Goal: Task Accomplishment & Management: Manage account settings

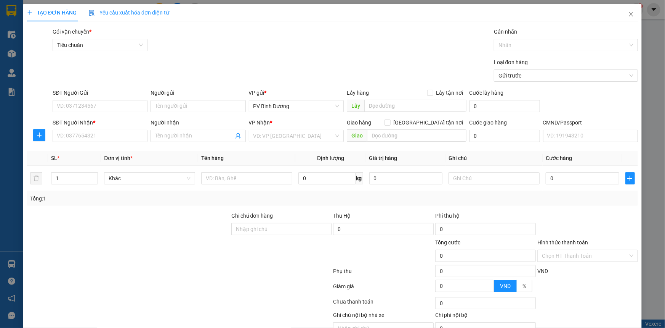
scroll to position [39, 0]
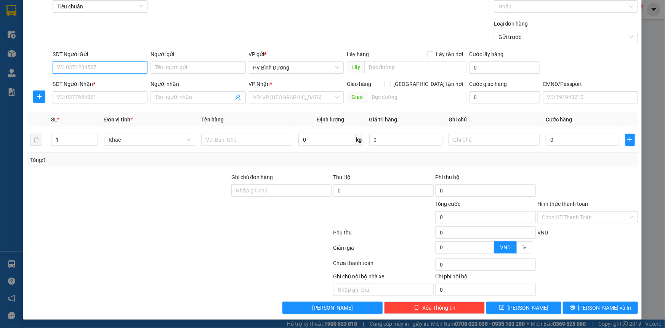
click at [85, 67] on input "SĐT Người Gửi" at bounding box center [100, 67] width 95 height 12
type input "0969752665"
click at [180, 67] on input "Người gửi" at bounding box center [198, 67] width 95 height 12
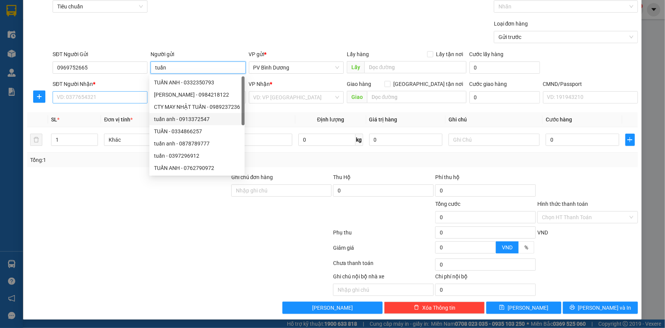
type input "tuấn"
click at [103, 96] on input "SĐT Người Nhận *" at bounding box center [100, 97] width 95 height 12
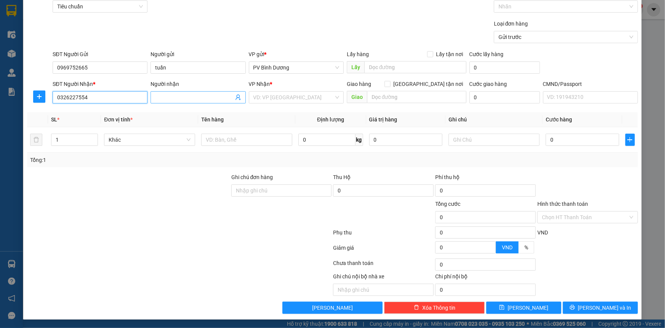
type input "0326227554"
click at [187, 98] on input "Người nhận" at bounding box center [194, 97] width 78 height 8
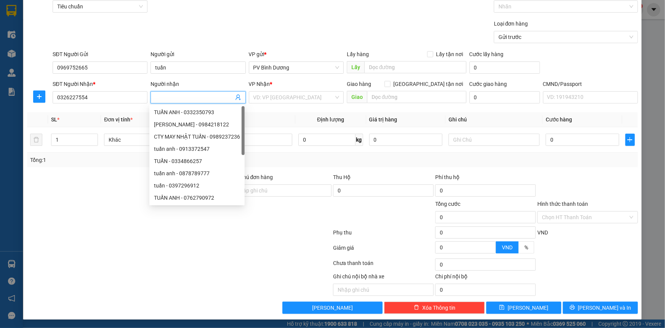
type input "a"
type input "ánh"
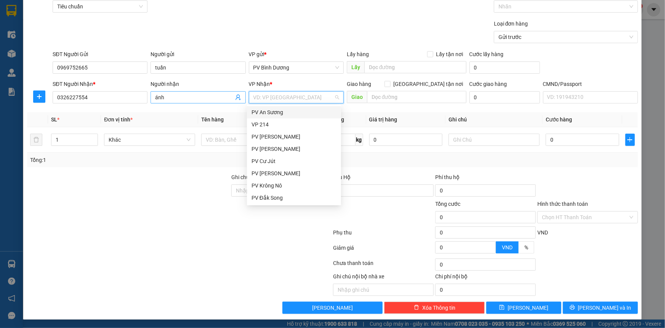
type input "d"
type input "đ"
click at [272, 162] on div "PV Đắk Mil" at bounding box center [294, 161] width 85 height 8
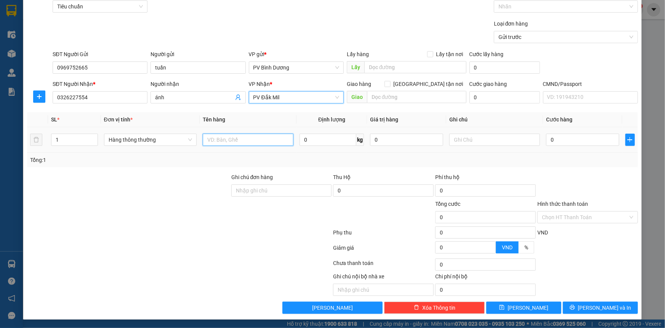
click at [227, 137] on input "text" at bounding box center [248, 139] width 91 height 12
type input "pt"
type input "h"
type input "3"
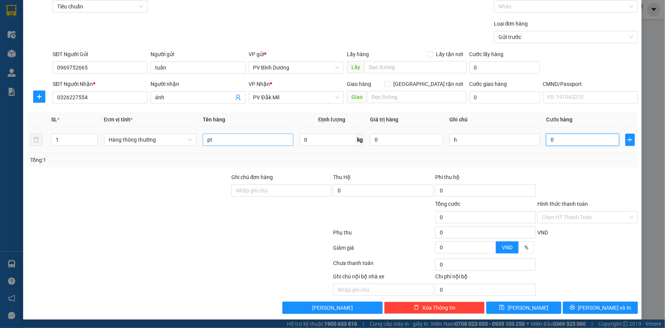
type input "3"
type input "30"
type input "300"
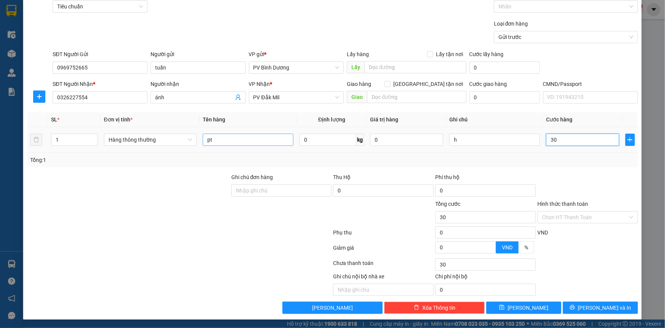
type input "300"
type input "3.000"
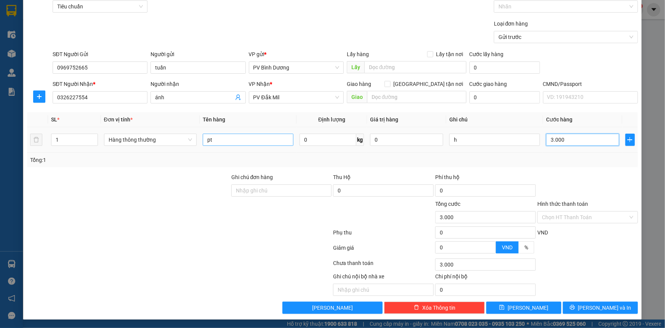
type input "30.000"
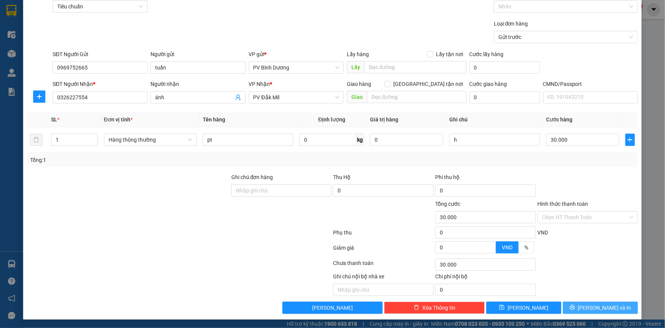
click at [575, 305] on icon "printer" at bounding box center [572, 306] width 5 height 5
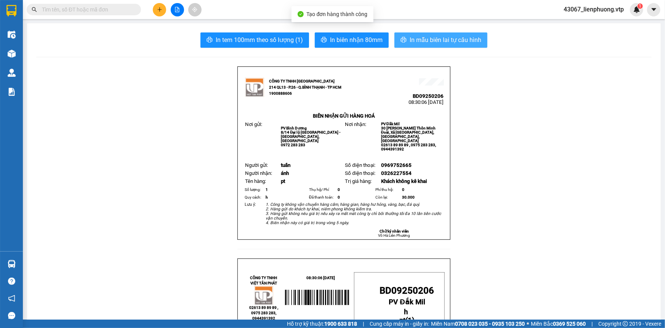
click at [435, 42] on span "In mẫu biên lai tự cấu hình" at bounding box center [446, 40] width 72 height 10
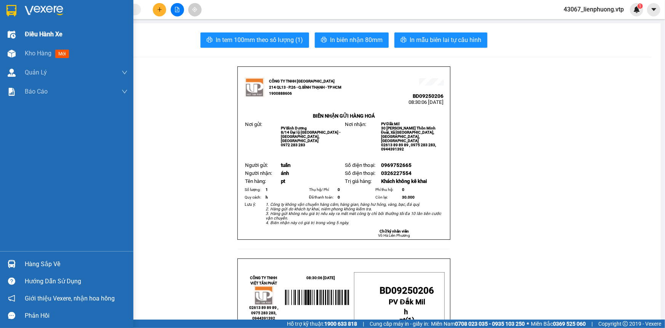
drag, startPoint x: 53, startPoint y: 53, endPoint x: 70, endPoint y: 31, distance: 28.1
click at [55, 53] on div "Kho hàng mới" at bounding box center [48, 53] width 47 height 10
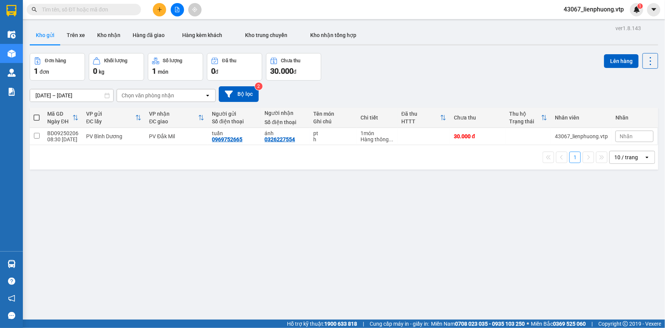
click at [349, 241] on div "ver 1.8.143 Kho gửi Trên xe Kho nhận Hàng đã giao Hàng kèm khách Kho trung chuy…" at bounding box center [344, 187] width 635 height 328
click at [77, 34] on button "Trên xe" at bounding box center [76, 35] width 31 height 18
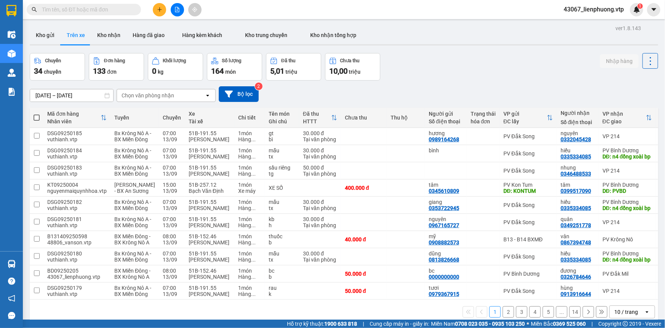
click at [93, 8] on input "text" at bounding box center [87, 9] width 90 height 8
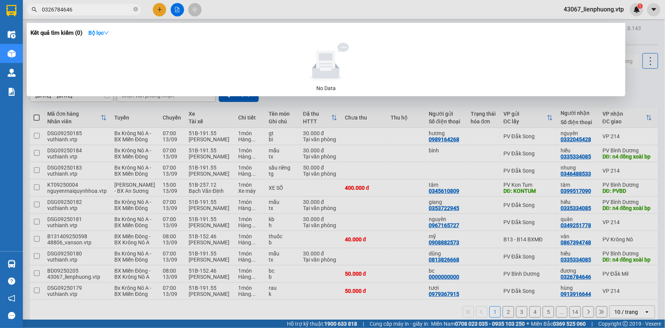
type input "0326784646"
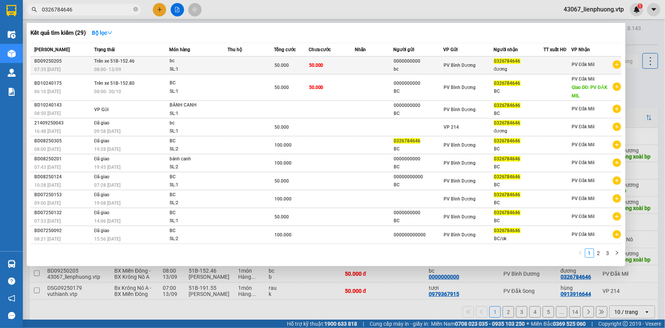
click at [382, 67] on td at bounding box center [374, 65] width 39 height 18
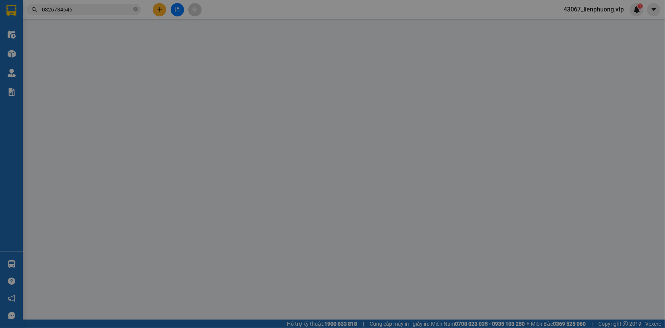
type input "0000000000"
type input "bc"
type input "0326784646"
type input "đương"
type input "50.000"
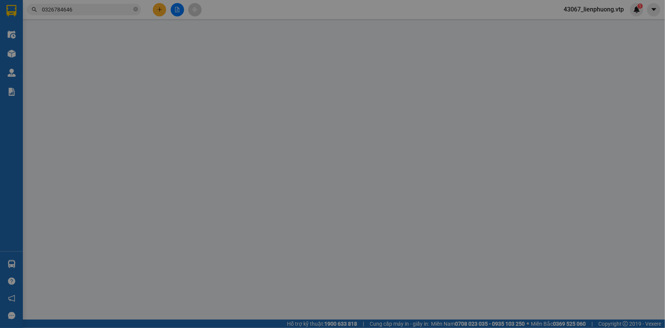
type input "50.000"
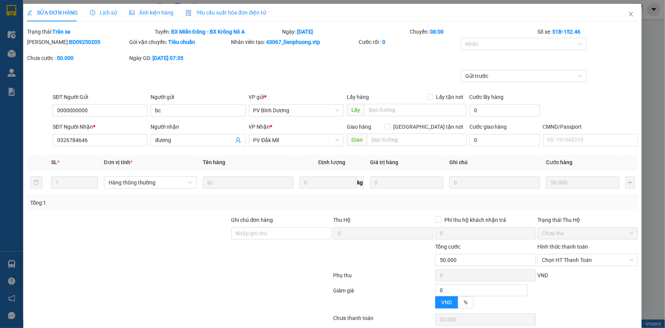
type input "2.500"
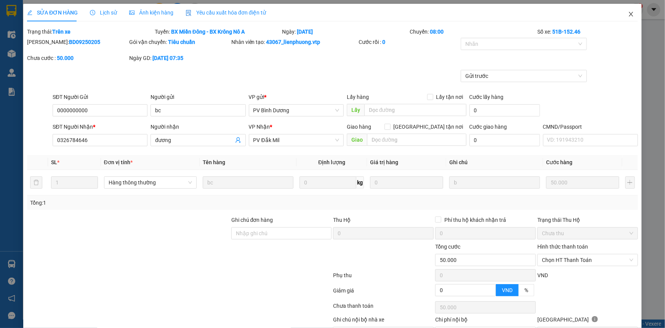
click at [628, 14] on icon "close" at bounding box center [631, 14] width 6 height 6
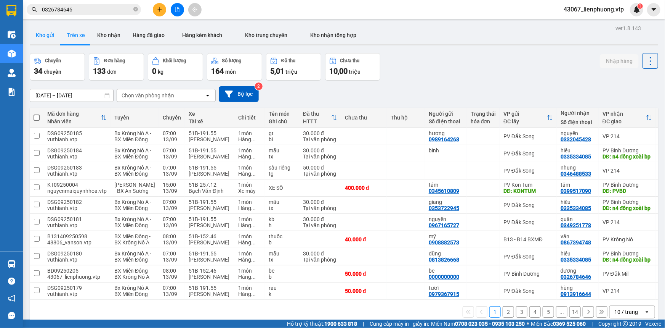
click at [47, 36] on button "Kho gửi" at bounding box center [45, 35] width 31 height 18
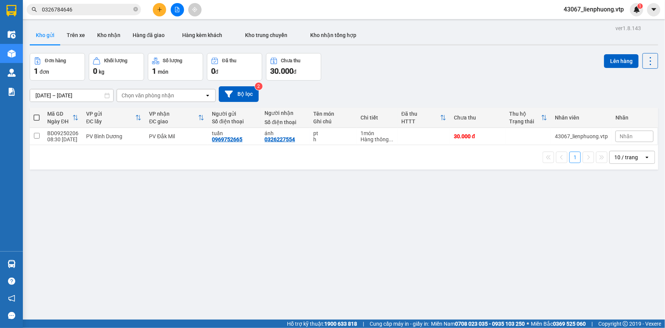
click at [191, 245] on div "ver 1.8.143 Kho gửi Trên xe Kho nhận Hàng đã giao Hàng kèm khách Kho trung chuy…" at bounding box center [344, 187] width 635 height 328
click at [156, 6] on button at bounding box center [159, 9] width 13 height 13
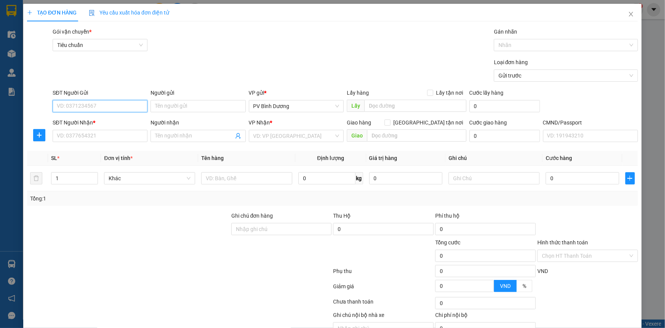
drag, startPoint x: 119, startPoint y: 106, endPoint x: 132, endPoint y: 103, distance: 13.6
click at [119, 106] on input "SĐT Người Gửi" at bounding box center [100, 106] width 95 height 12
type input "0000000000"
click at [193, 105] on input "Người gửi" at bounding box center [198, 106] width 95 height 12
type input "bxc"
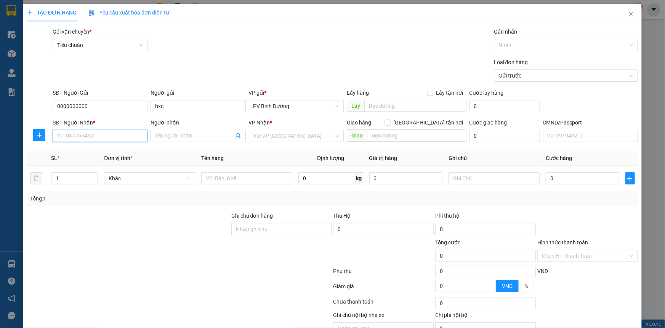
click at [88, 137] on input "SĐT Người Nhận *" at bounding box center [100, 136] width 95 height 12
type input "0911310428"
click at [95, 150] on div "0911310428 - BC" at bounding box center [99, 151] width 85 height 8
type input "BC"
type input "[PERSON_NAME]"
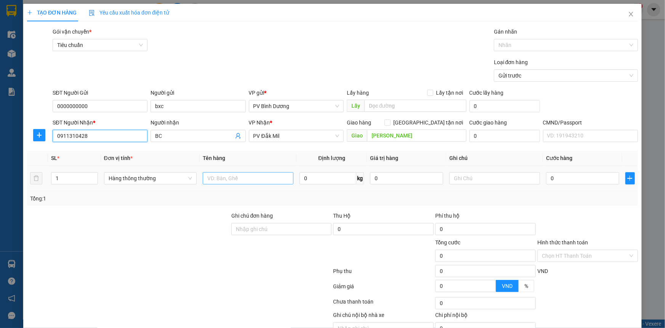
type input "0911310428"
click at [268, 180] on input "text" at bounding box center [248, 178] width 91 height 12
type input "bc"
type input "b"
click at [42, 180] on tr "1 Hàng thông thường bc 0 kg 0 b 0" at bounding box center [332, 178] width 611 height 26
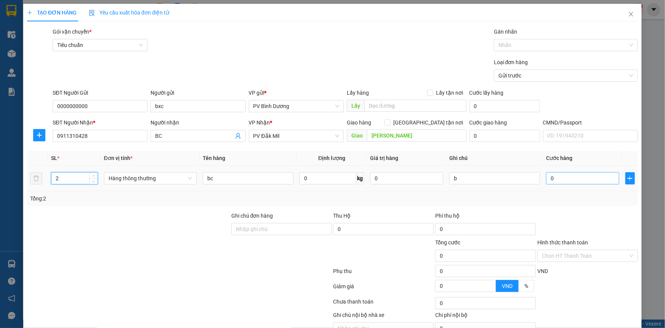
type input "2"
type input "1"
type input "10"
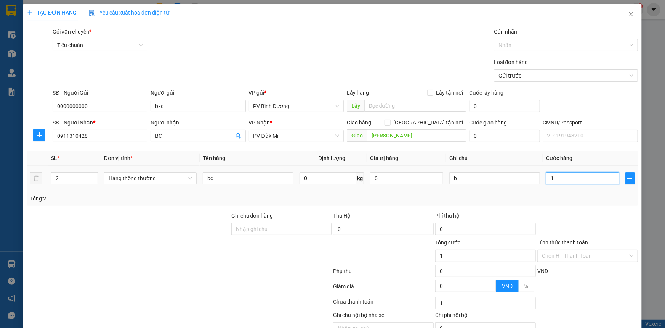
type input "10"
type input "100"
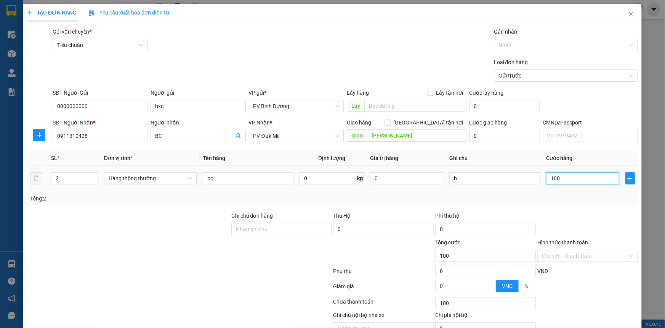
type input "1.000"
type input "10.000"
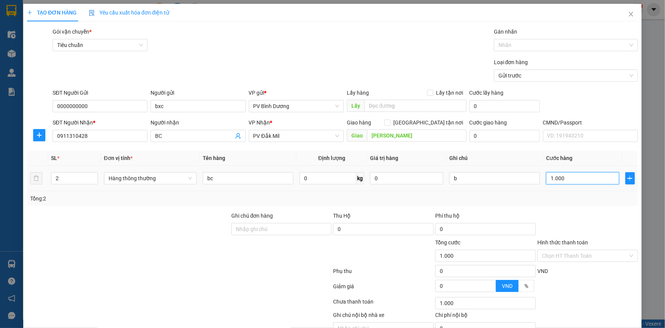
type input "10.000"
type input "100.000"
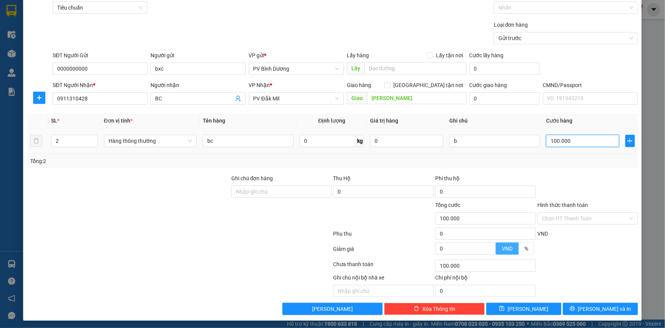
scroll to position [39, 0]
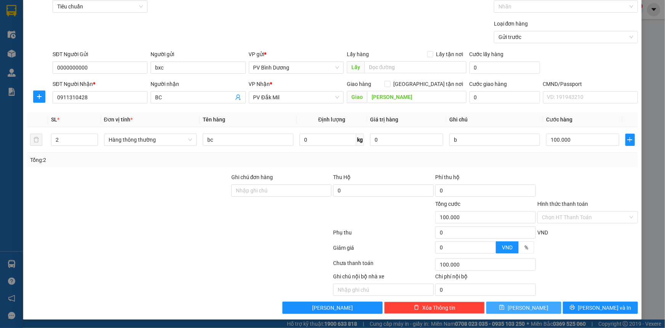
drag, startPoint x: 524, startPoint y: 308, endPoint x: 620, endPoint y: 164, distance: 172.5
click at [524, 307] on span "[PERSON_NAME]" at bounding box center [528, 307] width 41 height 8
type input "1"
type input "0"
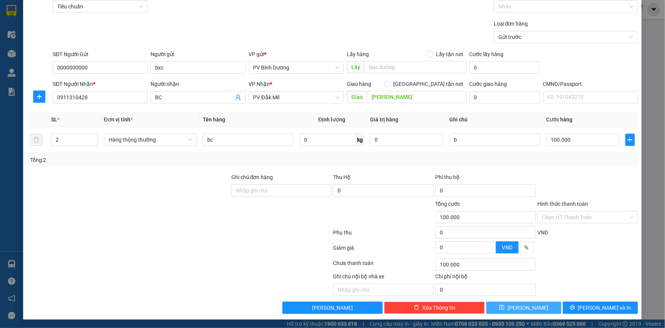
type input "0"
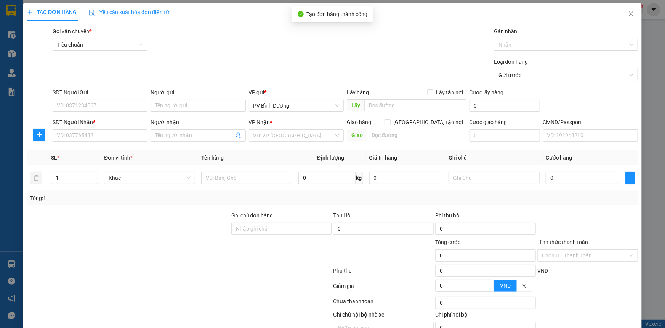
scroll to position [0, 0]
click at [628, 15] on icon "close" at bounding box center [631, 14] width 6 height 6
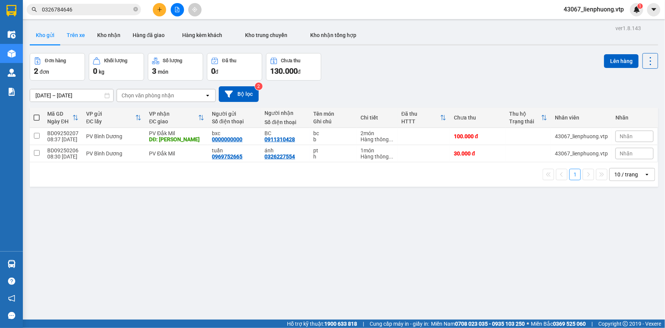
click at [76, 32] on button "Trên xe" at bounding box center [76, 35] width 31 height 18
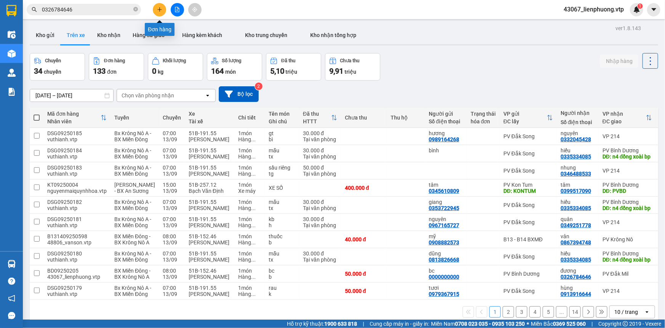
click at [156, 5] on button at bounding box center [159, 9] width 13 height 13
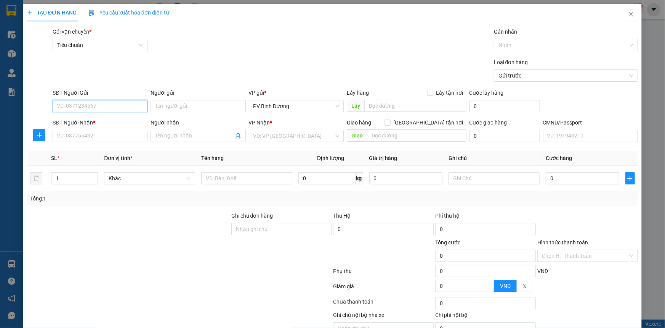
click at [118, 109] on input "SĐT Người Gửi" at bounding box center [100, 106] width 95 height 12
type input "0937179919"
click at [102, 120] on div "0937179919" at bounding box center [99, 121] width 85 height 8
type input "0862077379"
type input "vân nam"
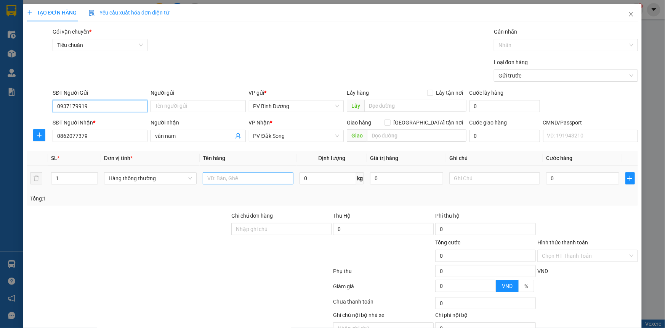
type input "0937179919"
click at [212, 181] on input "text" at bounding box center [248, 178] width 91 height 12
type input "hình"
type input "kiện"
type input "9"
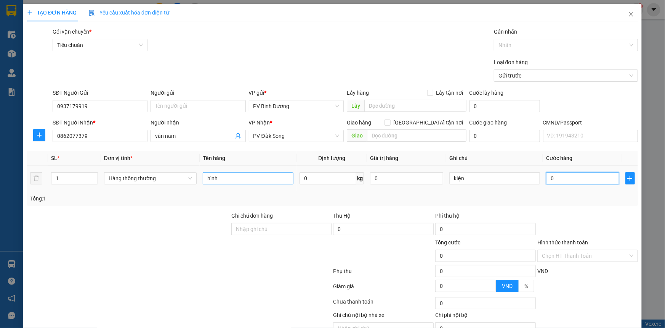
type input "9"
type input "90"
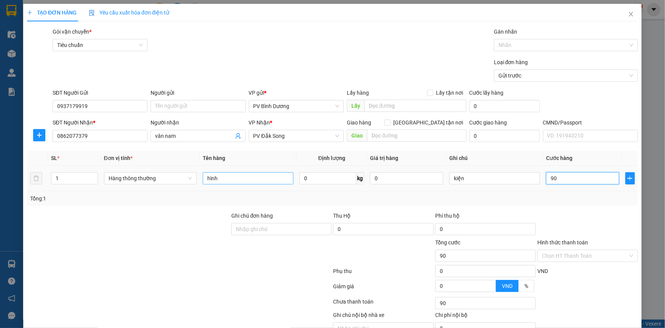
type input "900"
type input "9.000"
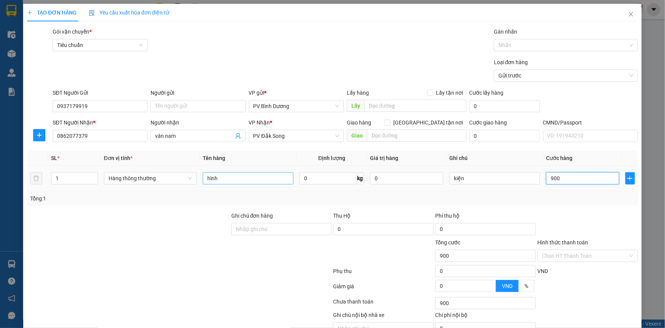
type input "9.000"
type input "90.000"
drag, startPoint x: 548, startPoint y: 181, endPoint x: 542, endPoint y: 181, distance: 6.5
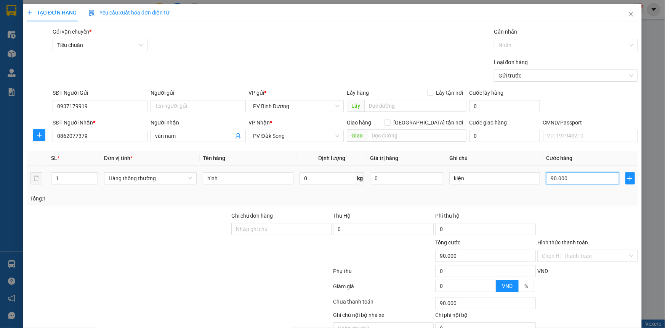
click at [546, 181] on input "90.000" at bounding box center [582, 178] width 73 height 12
type input "80.000"
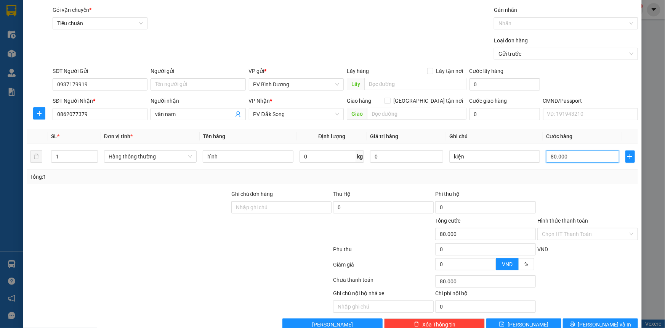
scroll to position [39, 0]
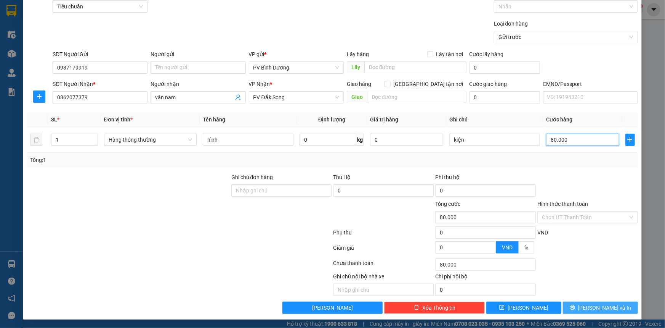
type input "80.000"
click at [575, 307] on icon "printer" at bounding box center [572, 307] width 5 height 5
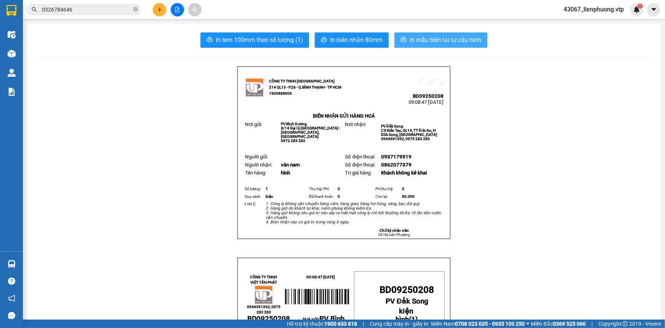
click at [441, 40] on span "In mẫu biên lai tự cấu hình" at bounding box center [446, 40] width 72 height 10
click at [155, 10] on button at bounding box center [159, 9] width 13 height 13
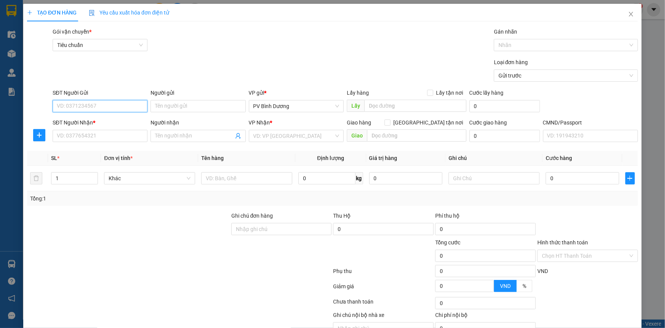
click at [125, 107] on input "SĐT Người Gửi" at bounding box center [100, 106] width 95 height 12
click at [119, 137] on input "SĐT Người Nhận *" at bounding box center [100, 136] width 95 height 12
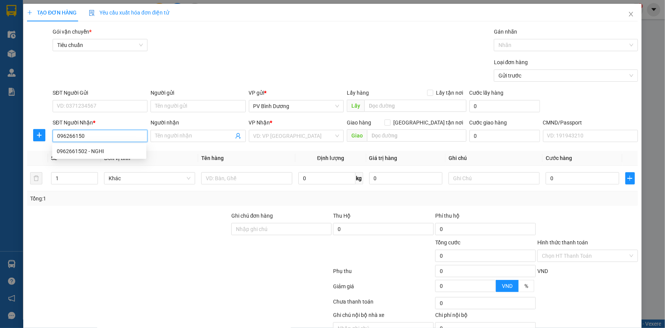
type input "0962661502"
type input "NGHI"
type input "đức an"
type input "0962661502"
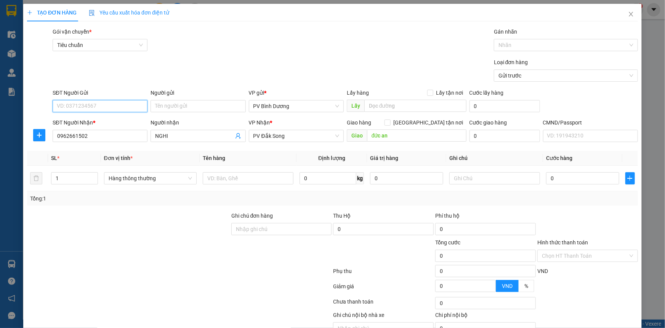
drag, startPoint x: 117, startPoint y: 103, endPoint x: 118, endPoint y: 92, distance: 10.8
click at [117, 101] on input "SĐT Người Gửi" at bounding box center [100, 106] width 95 height 12
click at [82, 142] on div "0973179919 - DŨNG" at bounding box center [99, 145] width 85 height 8
type input "0973179919"
type input "DŨNG"
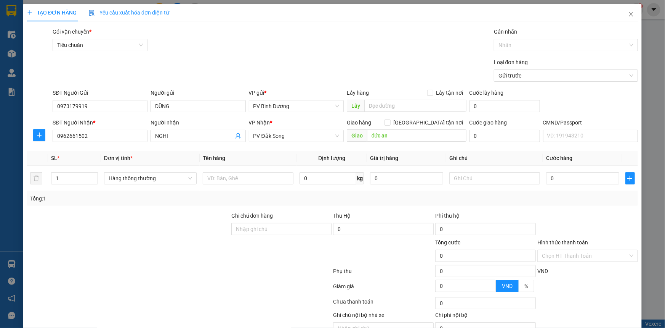
drag, startPoint x: 171, startPoint y: 254, endPoint x: 343, endPoint y: 240, distance: 172.5
click at [172, 254] on div at bounding box center [128, 251] width 204 height 27
click at [240, 181] on input "text" at bounding box center [248, 178] width 91 height 12
type input "h"
type input "hình"
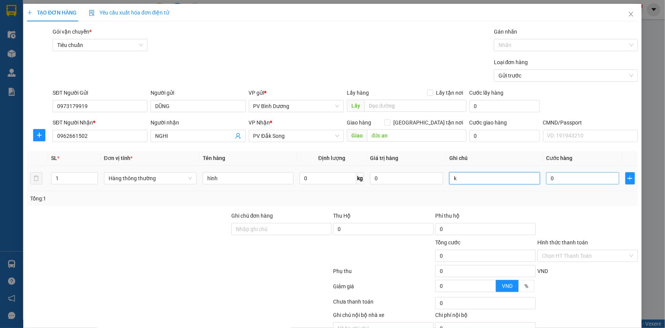
type input "k"
click at [561, 176] on input "0" at bounding box center [582, 178] width 73 height 12
type input "9"
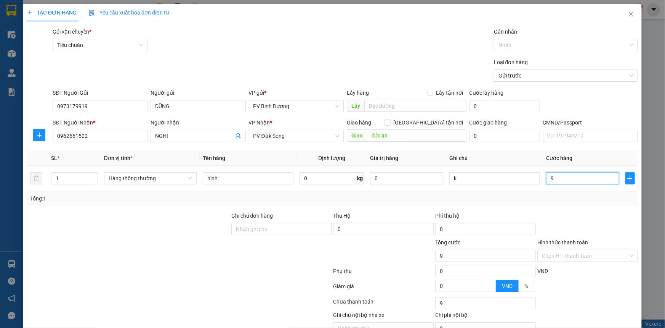
type input "90"
type input "900"
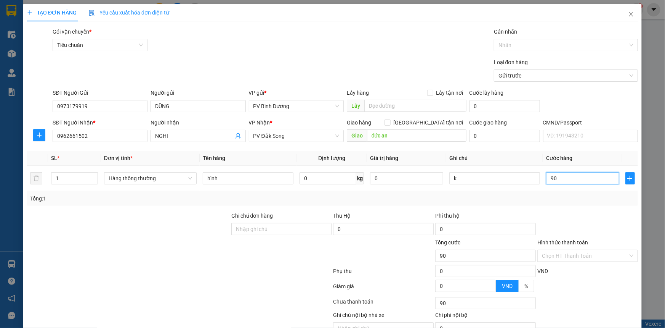
type input "900"
type input "9.000"
type input "90.000"
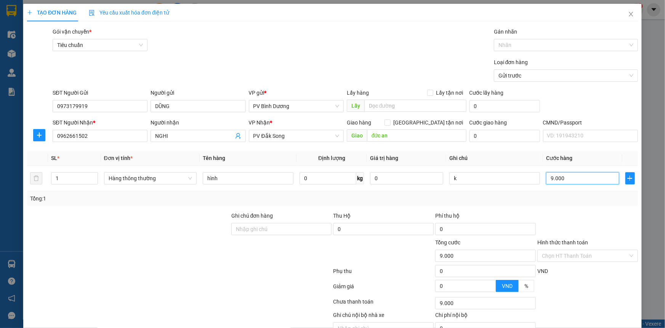
type input "90.000"
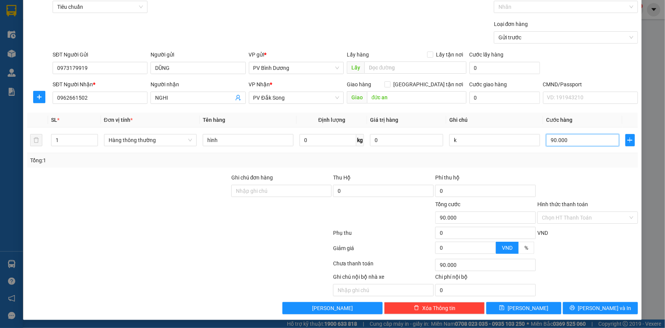
scroll to position [39, 0]
type input "90.000"
click at [575, 305] on icon "printer" at bounding box center [572, 306] width 5 height 5
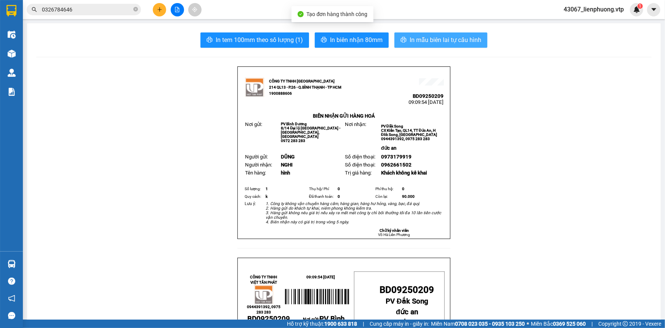
click at [452, 38] on span "In mẫu biên lai tự cấu hình" at bounding box center [446, 40] width 72 height 10
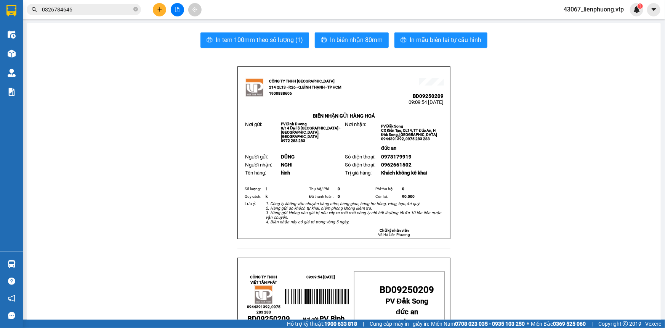
click at [73, 12] on input "0326784646" at bounding box center [87, 9] width 90 height 8
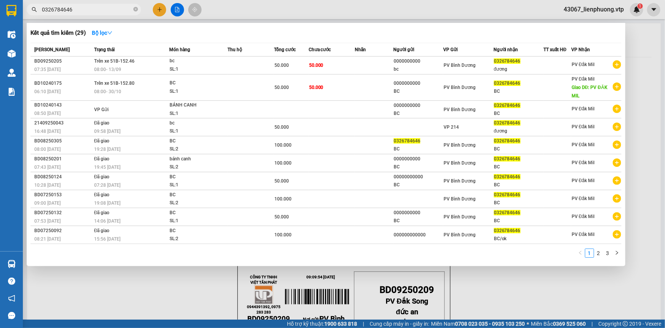
click at [76, 12] on input "0326784646" at bounding box center [87, 9] width 90 height 8
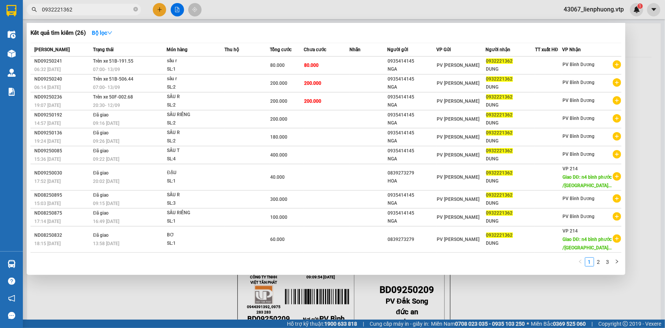
type input "0932221362"
click at [331, 106] on td "200.000" at bounding box center [326, 101] width 45 height 18
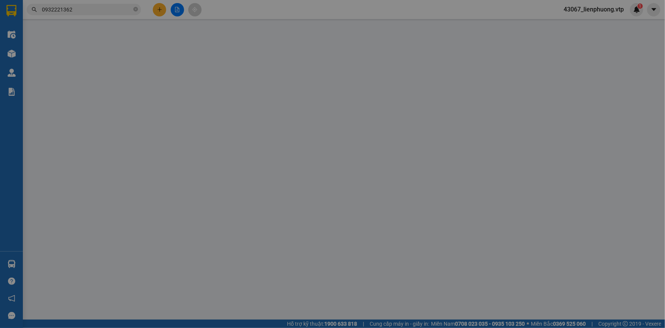
type input "10.000"
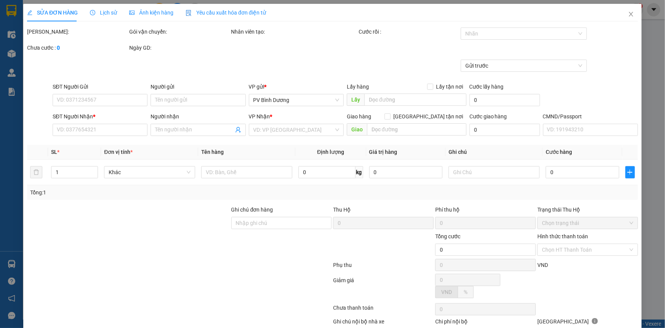
type input "0935414145"
type input "NGA"
type input "0932221362"
type input "DUNG"
type input "200.000"
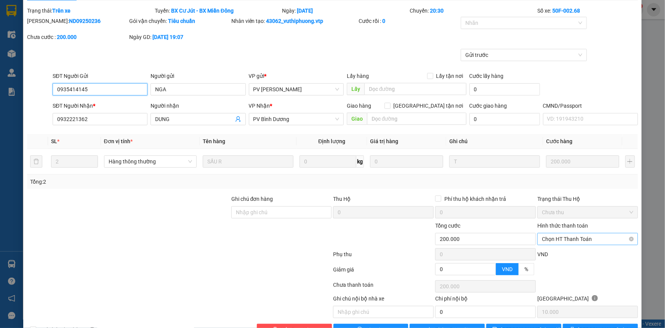
scroll to position [43, 0]
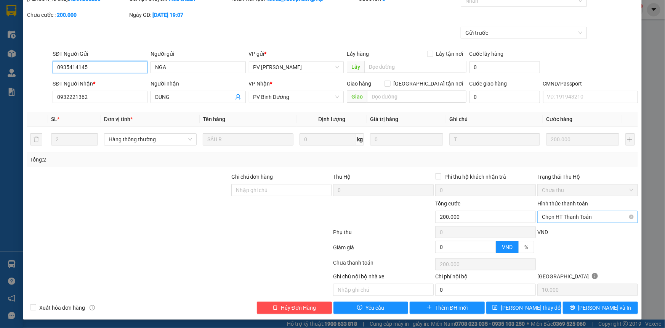
click at [600, 218] on span "Chọn HT Thanh Toán" at bounding box center [588, 216] width 92 height 11
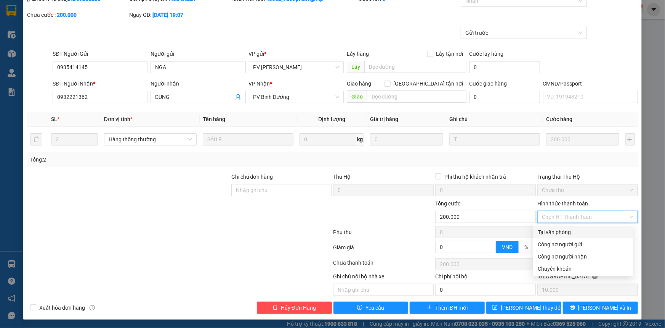
click at [584, 229] on div "Tại văn phòng" at bounding box center [583, 232] width 91 height 8
type input "0"
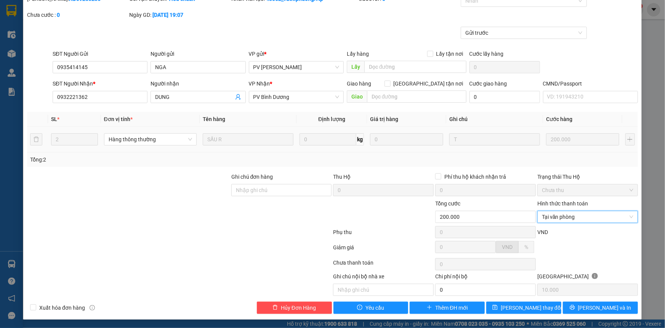
scroll to position [0, 0]
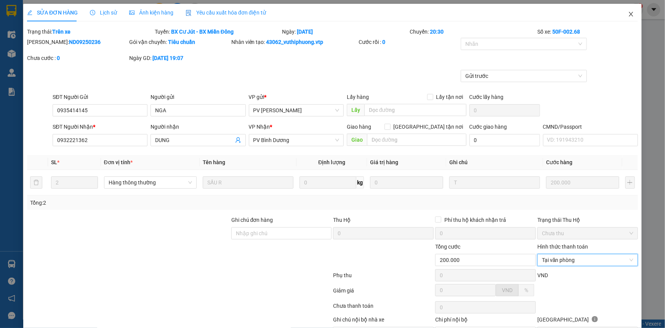
click at [629, 13] on icon "close" at bounding box center [631, 14] width 6 height 6
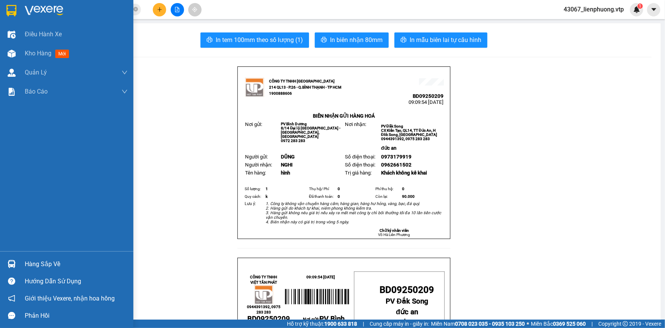
click at [37, 264] on div "Hàng sắp về" at bounding box center [76, 263] width 103 height 11
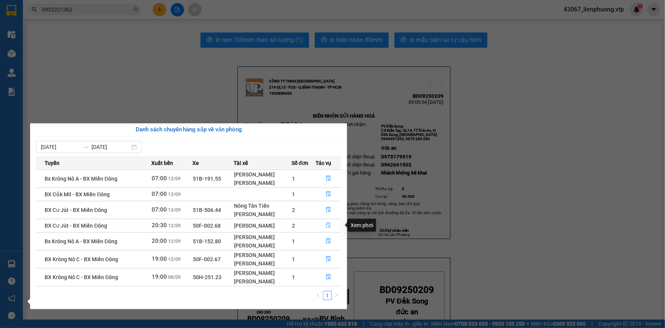
click at [324, 225] on button "button" at bounding box center [328, 225] width 25 height 12
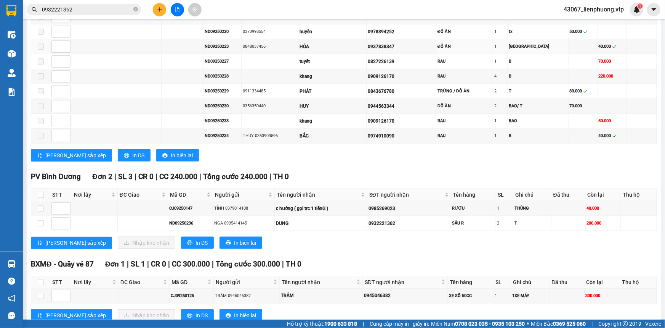
scroll to position [416, 0]
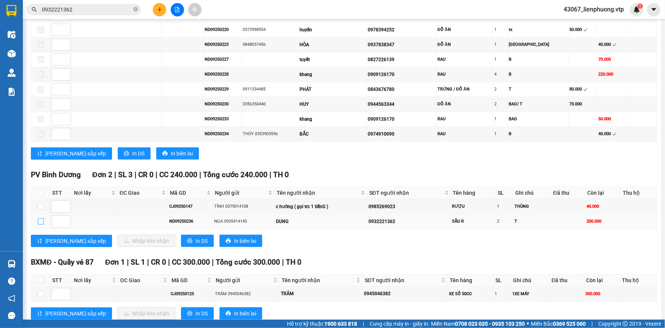
click at [40, 218] on input "checkbox" at bounding box center [41, 221] width 6 height 6
checkbox input "true"
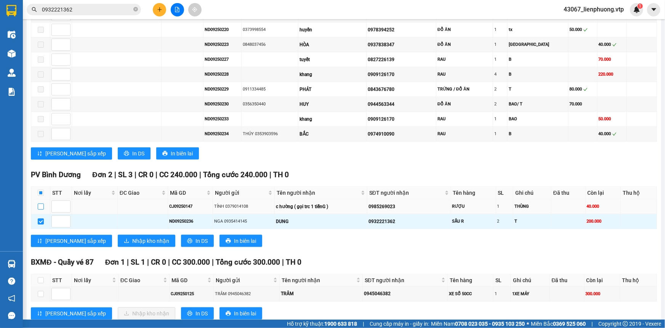
click at [42, 204] on input "checkbox" at bounding box center [41, 206] width 6 height 6
checkbox input "true"
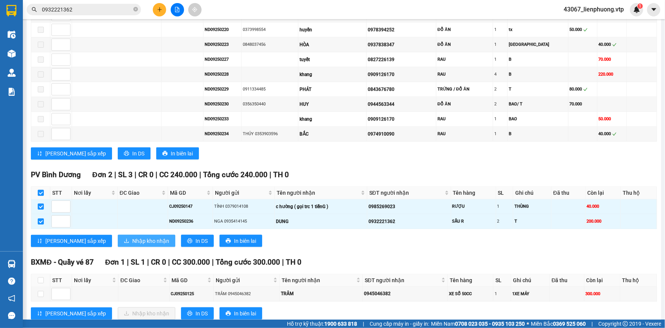
click at [132, 236] on span "Nhập kho nhận" at bounding box center [150, 240] width 37 height 8
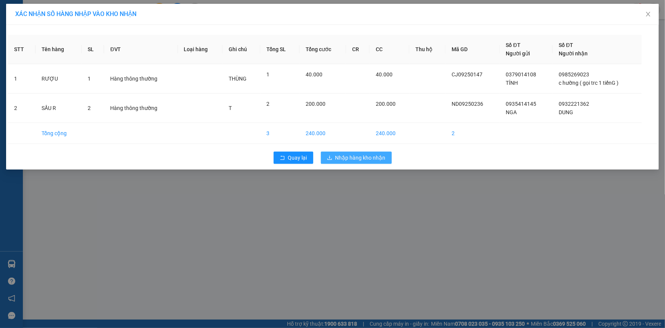
click at [357, 158] on span "Nhập hàng kho nhận" at bounding box center [361, 157] width 50 height 8
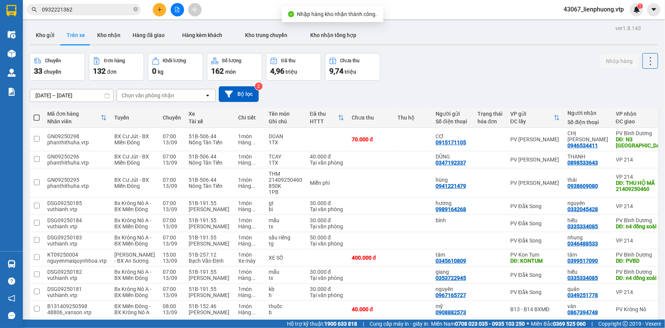
click at [106, 9] on input "0932221362" at bounding box center [87, 9] width 90 height 8
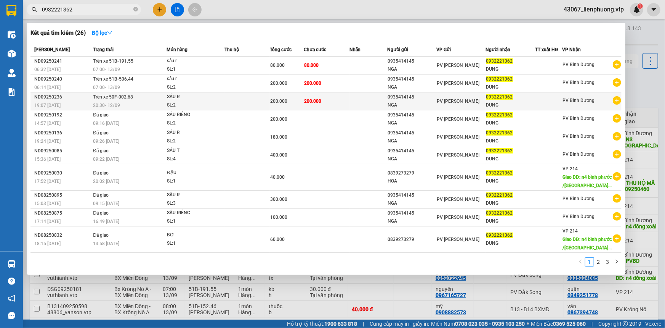
click at [240, 95] on td at bounding box center [247, 101] width 45 height 18
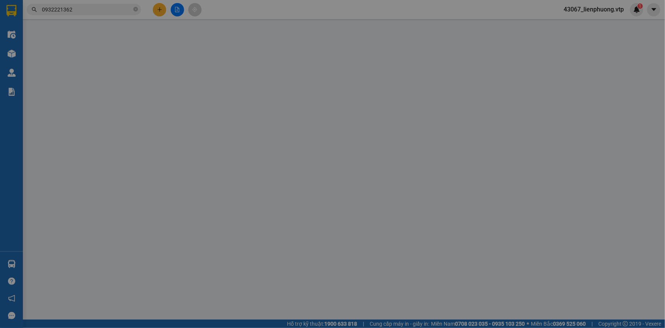
type input "0935414145"
type input "NGA"
type input "0932221362"
type input "DUNG"
type input "200.000"
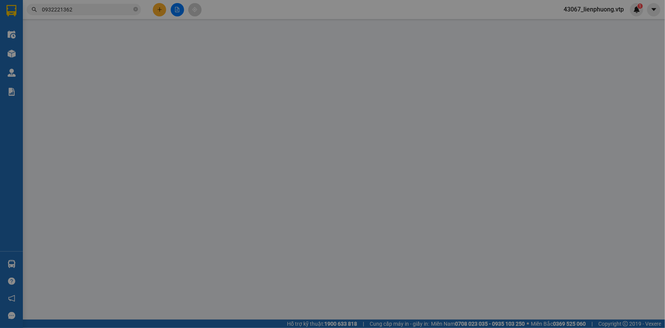
type input "200.000"
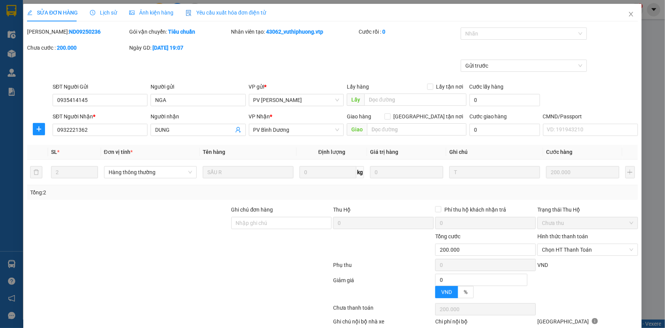
type input "10.000"
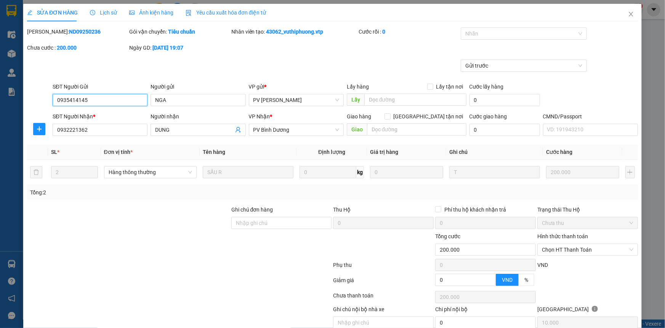
scroll to position [33, 0]
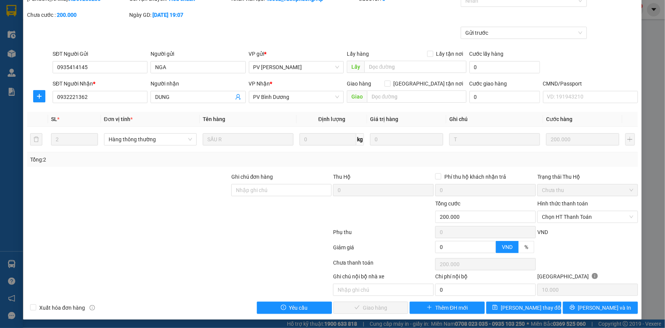
click at [612, 204] on div "Hình thức thanh toán" at bounding box center [588, 204] width 101 height 11
click at [608, 222] on div "Hình thức thanh toán Chọn HT Thanh Toán" at bounding box center [588, 212] width 101 height 27
click at [609, 217] on span "Chọn HT Thanh Toán" at bounding box center [588, 216] width 92 height 11
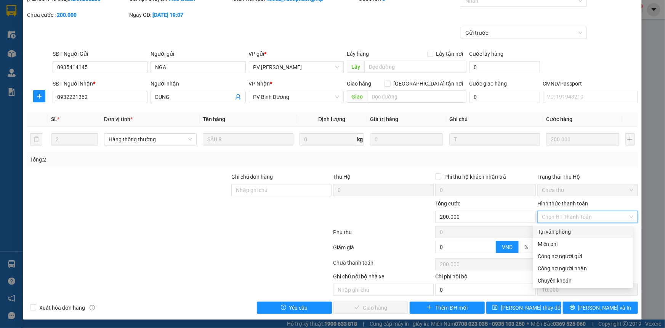
click at [568, 236] on div "Tại văn phòng" at bounding box center [583, 231] width 100 height 12
type input "0"
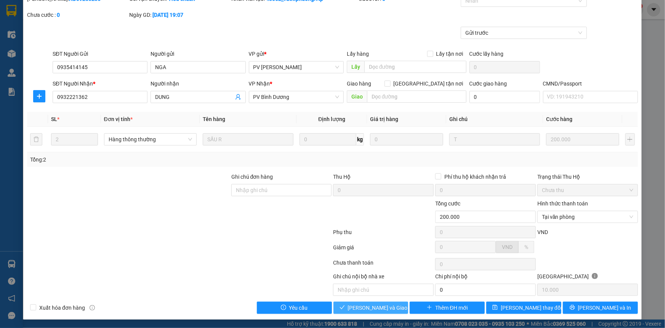
click at [380, 309] on span "[PERSON_NAME] và Giao hàng" at bounding box center [384, 307] width 73 height 8
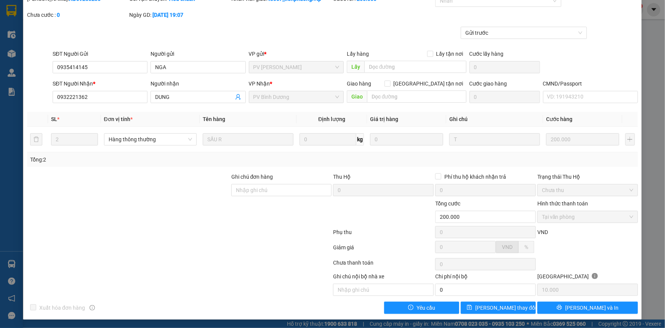
click at [120, 250] on div at bounding box center [179, 248] width 306 height 15
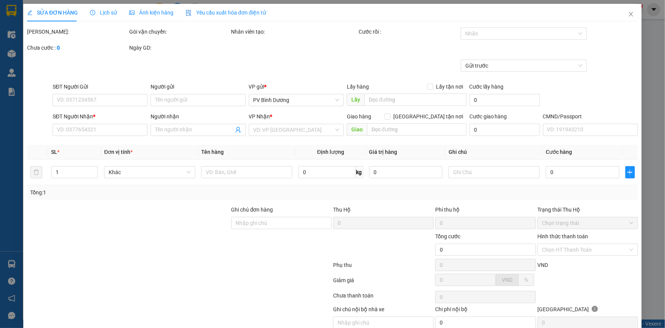
type input "0935414145"
type input "NGA"
type input "0932221362"
type input "DUNG"
type input "200.000"
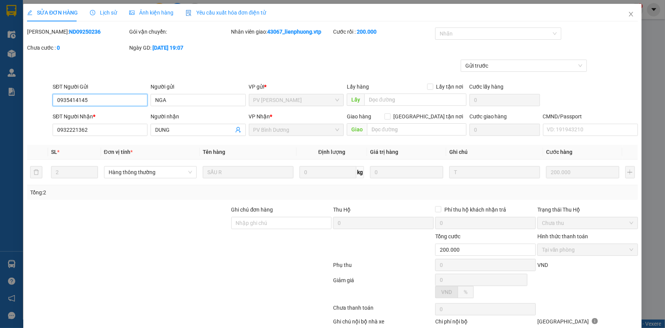
type input "10.000"
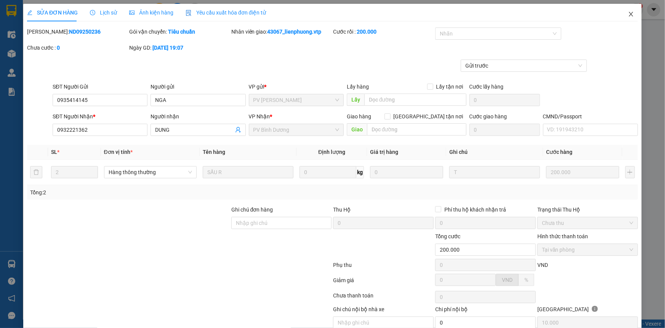
click at [628, 14] on icon "close" at bounding box center [631, 14] width 6 height 6
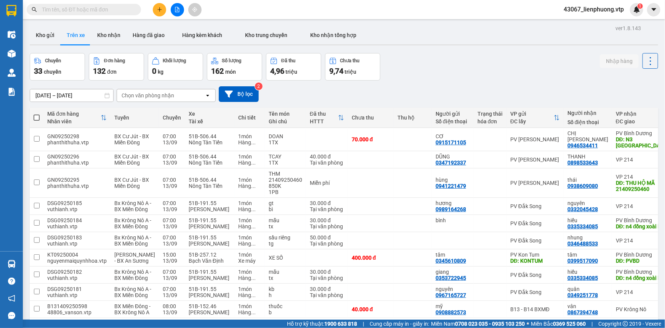
click at [123, 8] on input "text" at bounding box center [87, 9] width 90 height 8
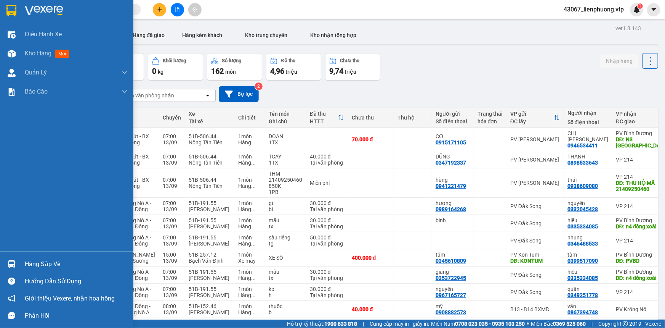
click at [63, 263] on div "Hàng sắp về" at bounding box center [76, 263] width 103 height 11
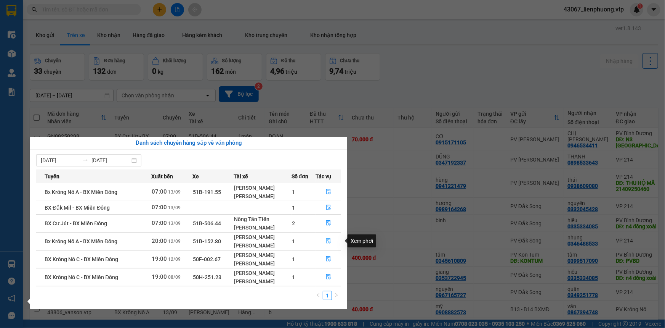
click at [326, 241] on button "button" at bounding box center [328, 241] width 25 height 12
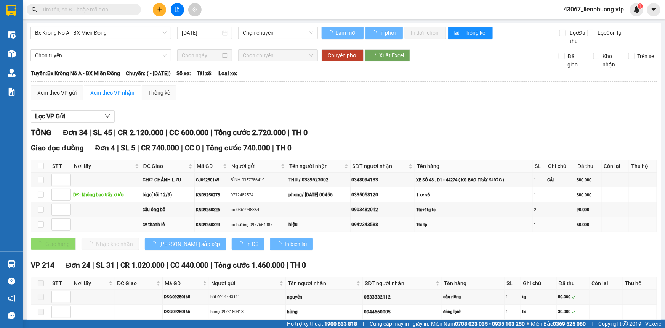
type input "[DATE]"
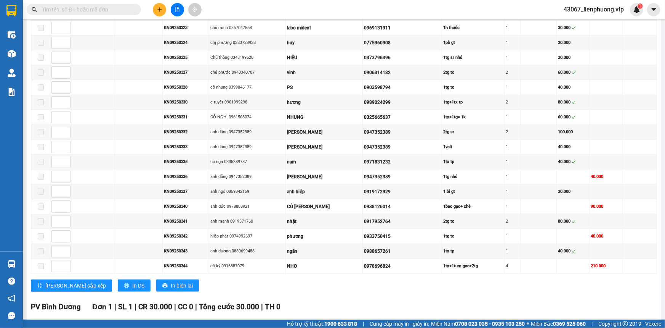
scroll to position [520, 0]
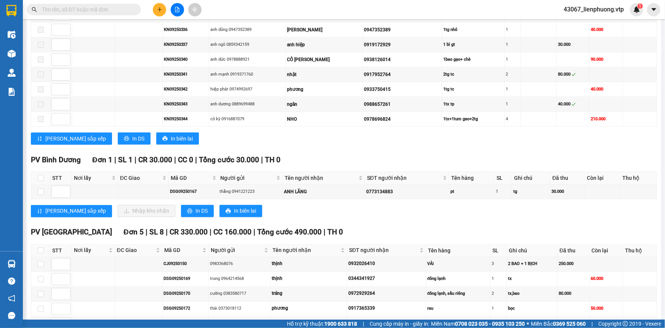
click at [90, 10] on input "text" at bounding box center [87, 9] width 90 height 8
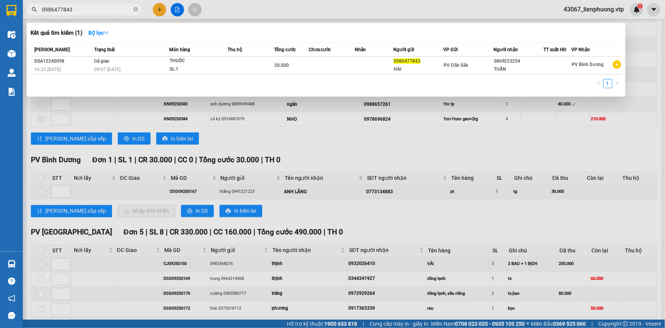
drag, startPoint x: 78, startPoint y: 11, endPoint x: 137, endPoint y: 47, distance: 68.8
click at [32, 16] on div "Kết quả tìm kiếm ( 1 ) Bộ lọc Mã ĐH Trạng thái Món hàng Thu hộ Tổng cước Chưa c…" at bounding box center [74, 9] width 149 height 13
type input "0376128847"
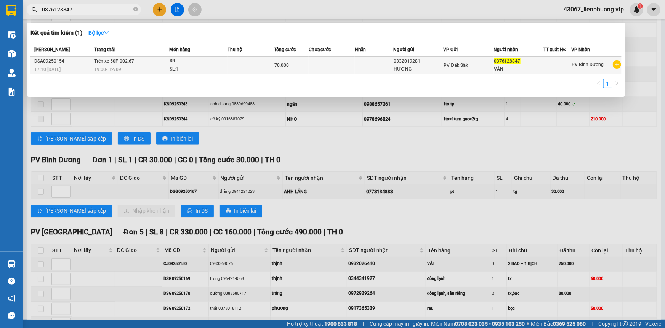
click at [291, 71] on td "70.000" at bounding box center [291, 65] width 35 height 18
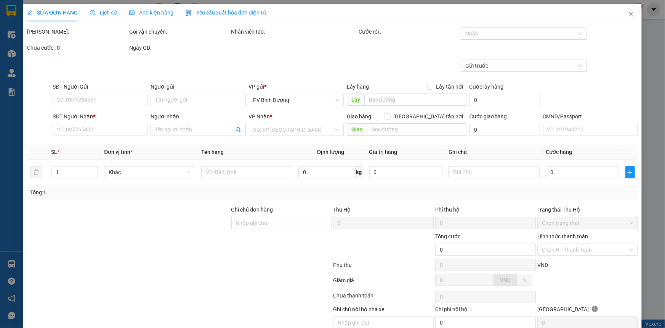
type input "0332019281"
type input "HƯƠNG"
type input "0376128847"
type input "VÂN"
type input "CK68 70K 12/9/2025 17H09'"
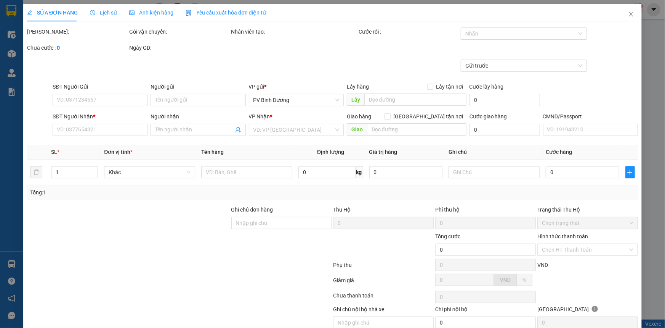
type input "70.000"
type input "3.500"
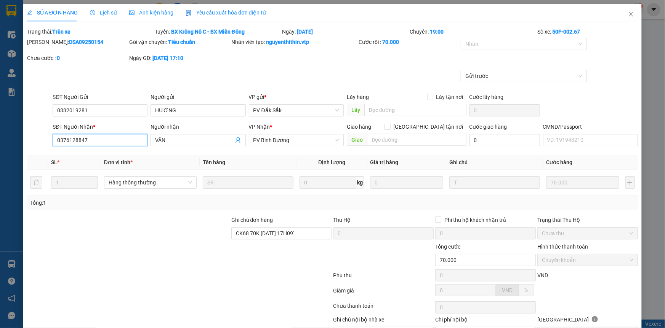
click at [129, 145] on input "0376128847" at bounding box center [100, 140] width 95 height 12
click at [628, 14] on icon "close" at bounding box center [631, 14] width 6 height 6
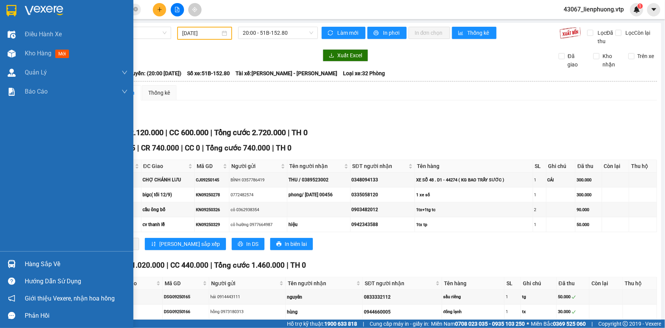
click at [16, 265] on div at bounding box center [11, 263] width 13 height 13
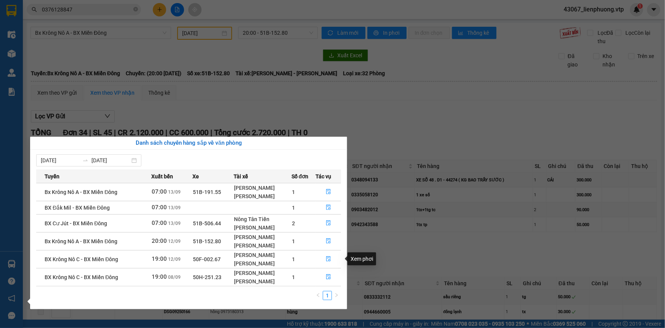
click at [316, 261] on td "1" at bounding box center [304, 259] width 24 height 18
click at [328, 259] on icon "file-done" at bounding box center [328, 258] width 5 height 5
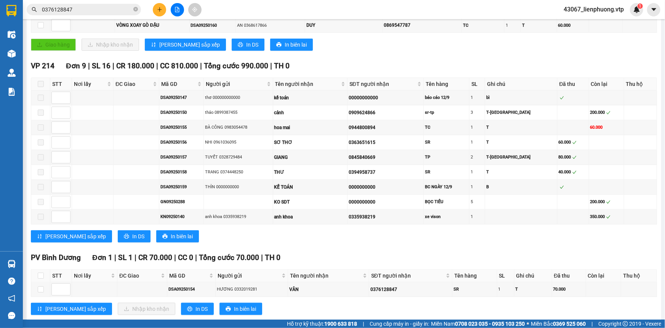
scroll to position [277, 0]
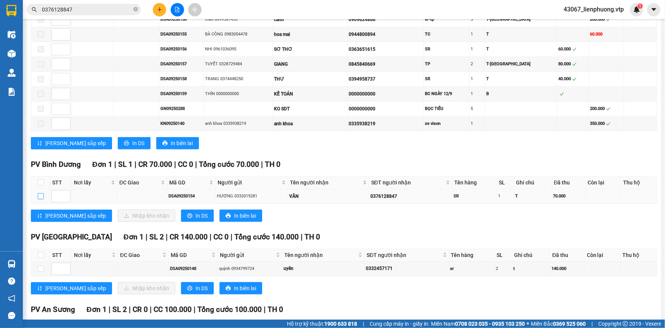
click at [40, 195] on input "checkbox" at bounding box center [41, 196] width 6 height 6
checkbox input "true"
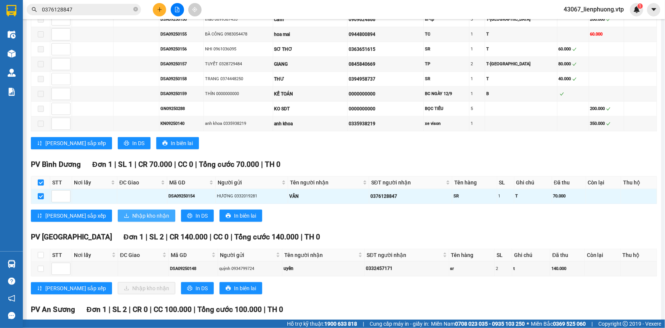
click at [132, 216] on span "Nhập kho nhận" at bounding box center [150, 215] width 37 height 8
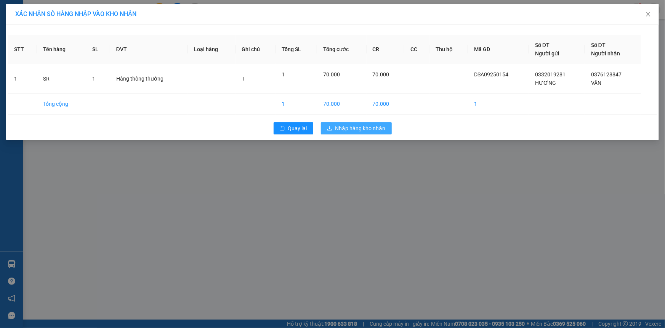
click at [351, 127] on span "Nhập hàng kho nhận" at bounding box center [361, 128] width 50 height 8
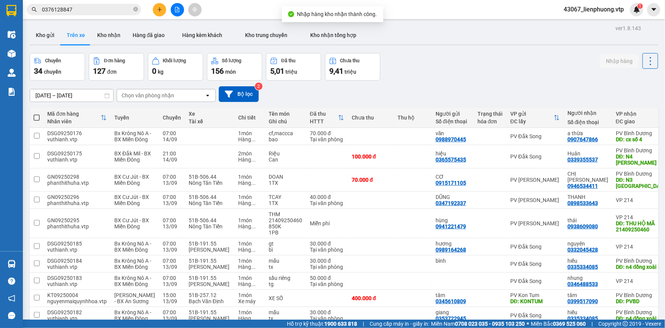
click at [99, 10] on input "0376128847" at bounding box center [87, 9] width 90 height 8
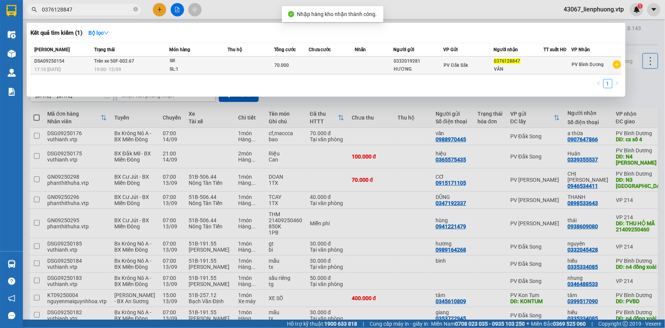
click at [357, 69] on td at bounding box center [374, 65] width 39 height 18
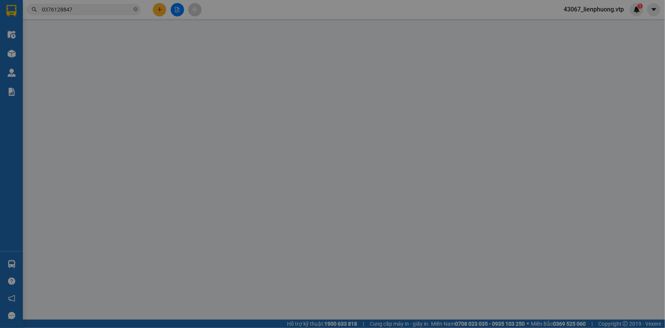
type input "0332019281"
type input "HƯƠNG"
type input "0376128847"
type input "VÂN"
type input "CK68 70K 12/9/2025 17H09'"
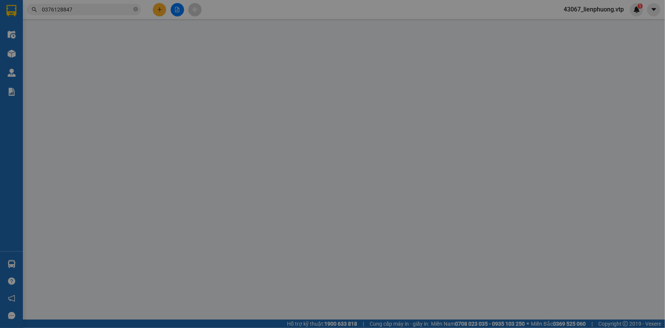
type input "70.000"
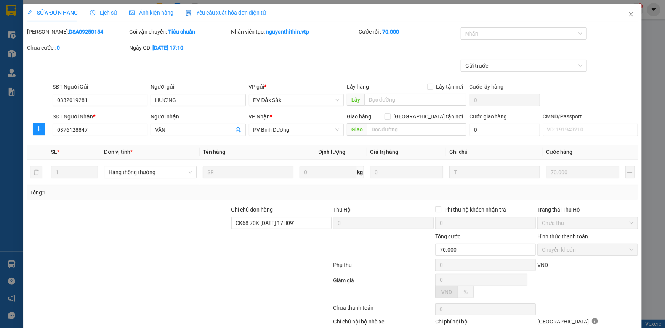
type input "3.500"
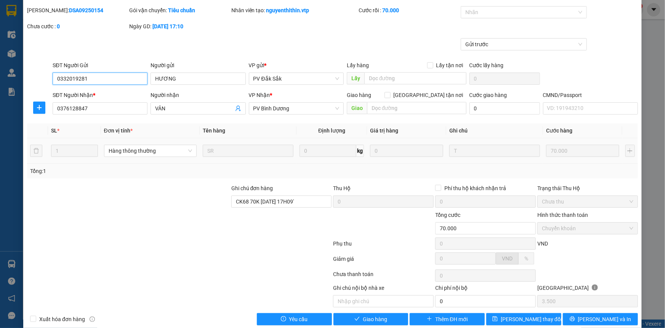
scroll to position [33, 0]
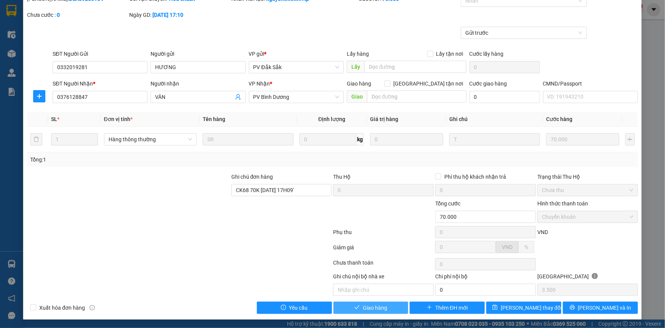
click at [378, 308] on span "Giao hàng" at bounding box center [375, 307] width 24 height 8
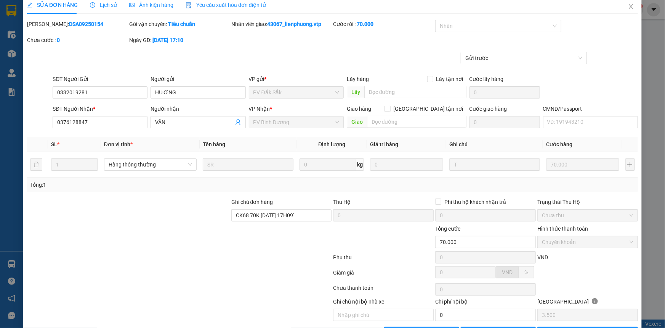
scroll to position [0, 0]
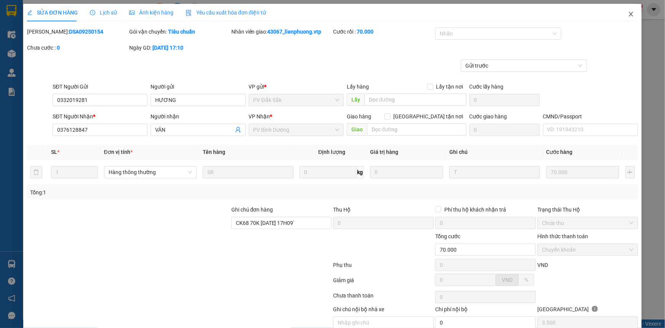
click at [628, 12] on icon "close" at bounding box center [631, 14] width 6 height 6
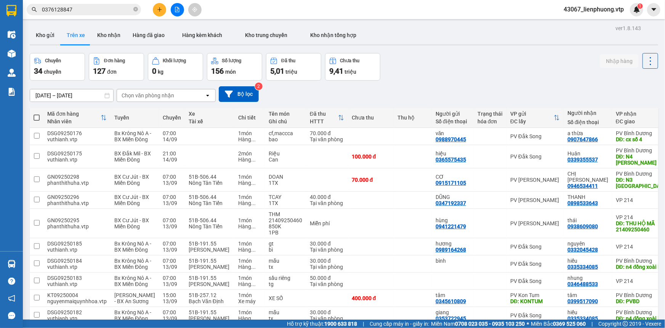
click at [111, 11] on input "0376128847" at bounding box center [87, 9] width 90 height 8
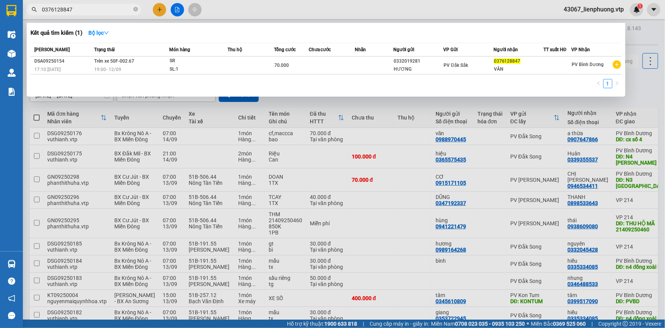
drag, startPoint x: 114, startPoint y: 9, endPoint x: 27, endPoint y: 5, distance: 87.8
click at [25, 16] on div "Kết quả tìm kiếm ( 1 ) Bộ lọc Mã ĐH Trạng thái Món hàng Thu hộ Tổng cước Chưa c…" at bounding box center [74, 9] width 149 height 13
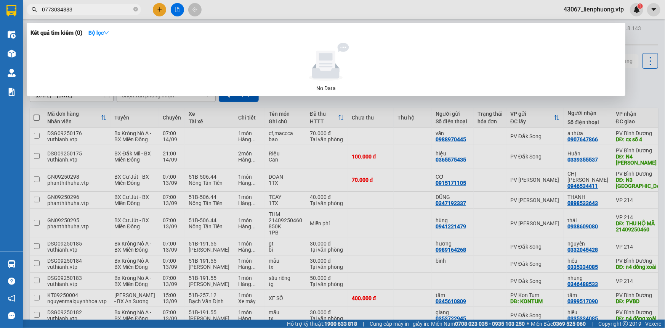
click at [57, 9] on input "0773034883" at bounding box center [87, 9] width 90 height 8
type input "0773134883"
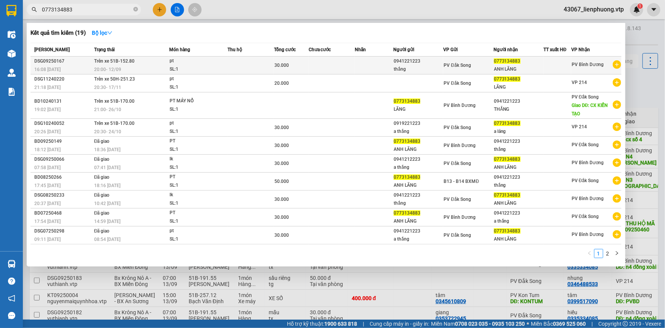
click at [371, 69] on td at bounding box center [374, 65] width 39 height 18
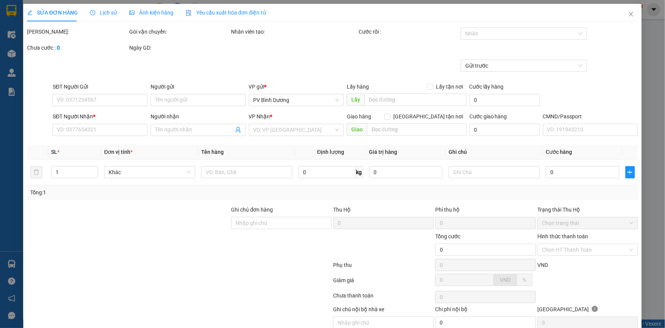
type input "1.500"
type input "0941221223"
type input "thắng"
type input "0773134883"
type input "ANH LÃNG"
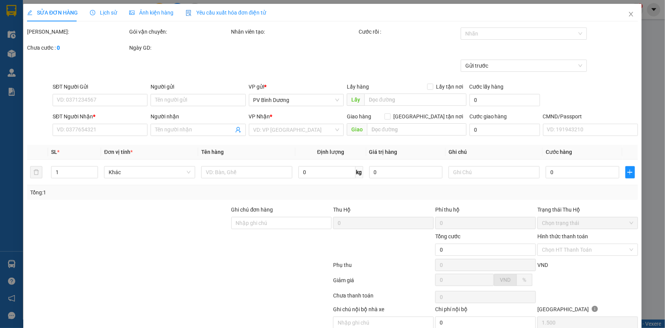
type input "30.000"
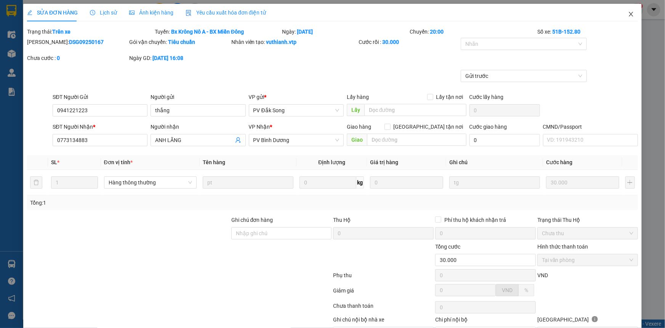
click at [629, 14] on icon "close" at bounding box center [631, 14] width 4 height 5
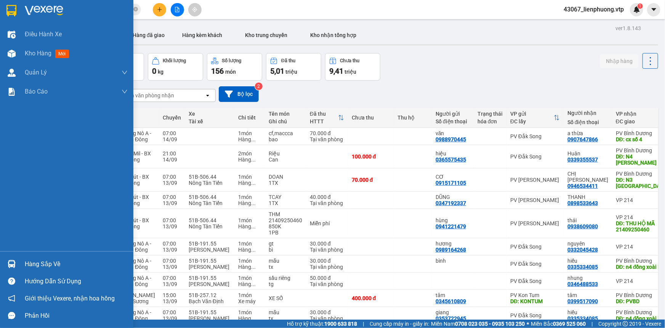
click at [41, 262] on div "Hàng sắp về" at bounding box center [76, 263] width 103 height 11
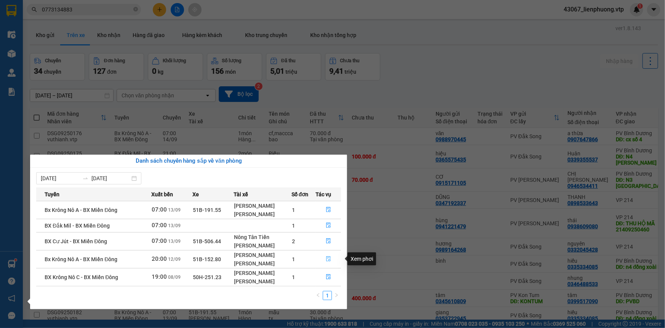
click at [329, 260] on icon "file-done" at bounding box center [328, 258] width 5 height 5
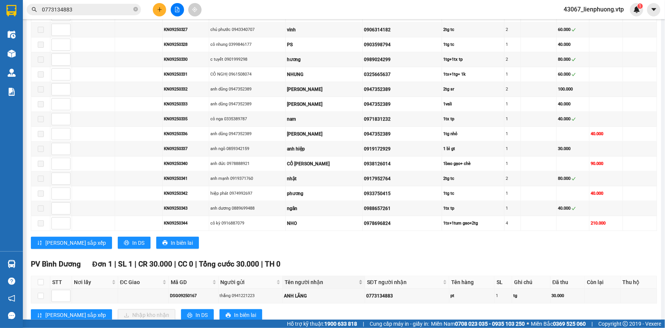
scroll to position [554, 0]
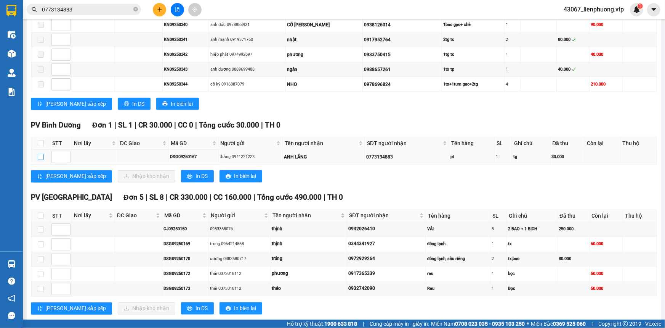
click at [42, 154] on input "checkbox" at bounding box center [41, 157] width 6 height 6
checkbox input "true"
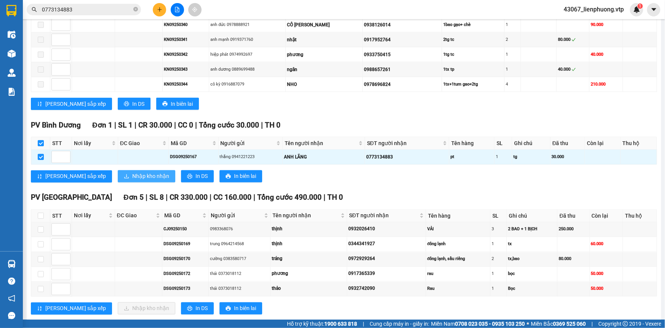
click at [132, 172] on span "Nhập kho nhận" at bounding box center [150, 176] width 37 height 8
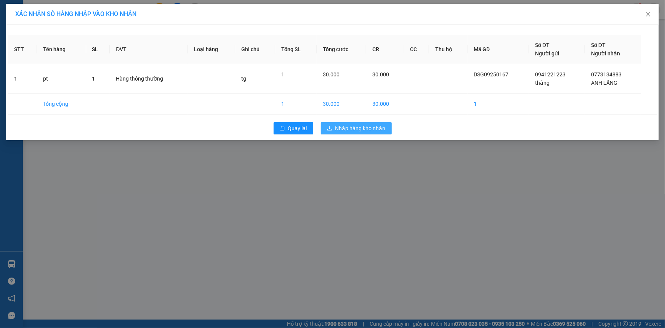
click at [343, 127] on span "Nhập hàng kho nhận" at bounding box center [361, 128] width 50 height 8
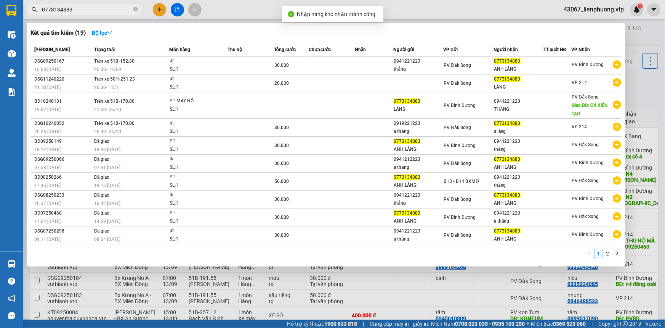
click at [94, 8] on input "0773134883" at bounding box center [87, 9] width 90 height 8
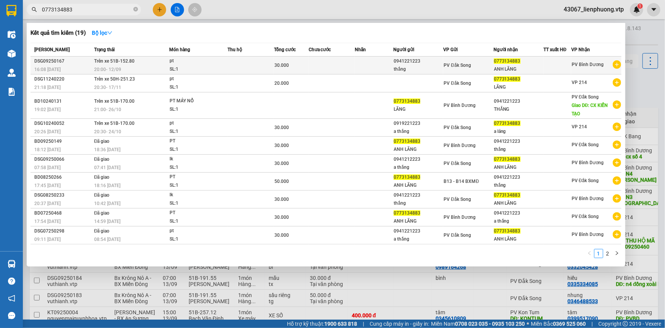
click at [349, 66] on td at bounding box center [332, 65] width 46 height 18
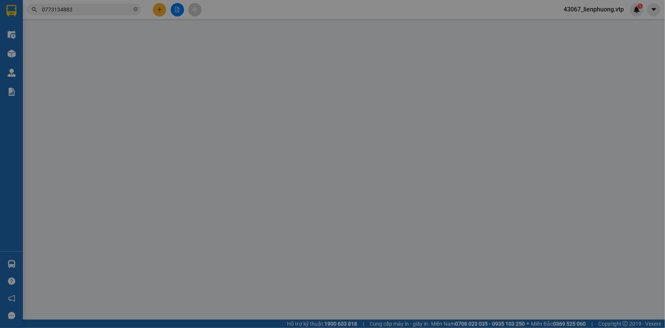
type input "0941221223"
type input "thắng"
type input "0773134883"
type input "ANH LÃNG"
type input "30.000"
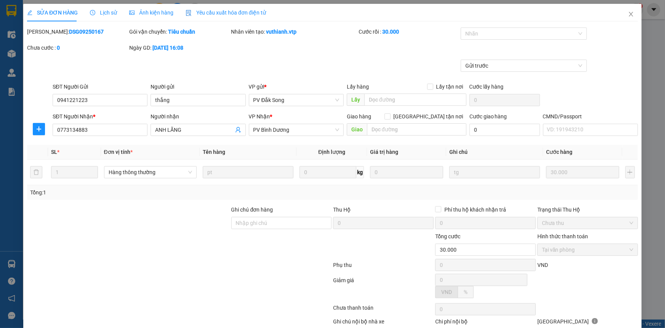
type input "1.500"
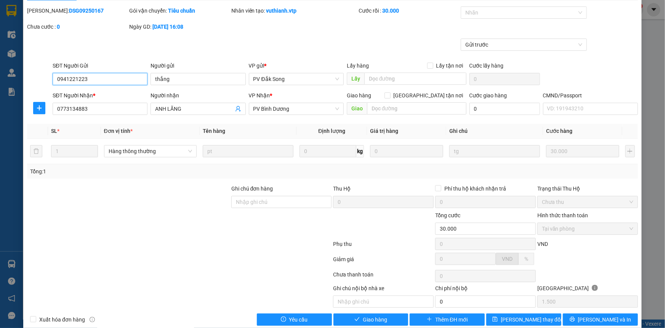
scroll to position [33, 0]
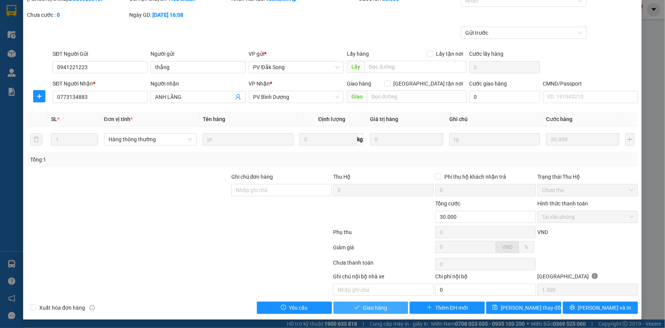
click at [369, 304] on span "Giao hàng" at bounding box center [375, 307] width 24 height 8
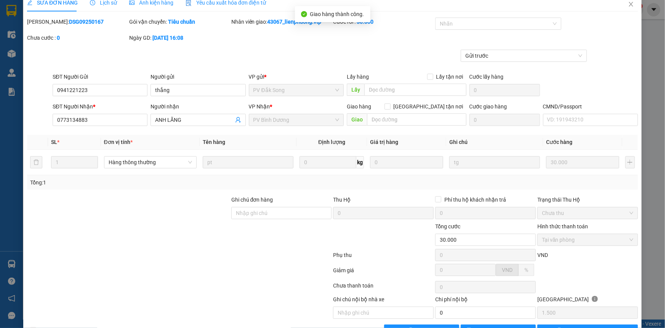
scroll to position [0, 0]
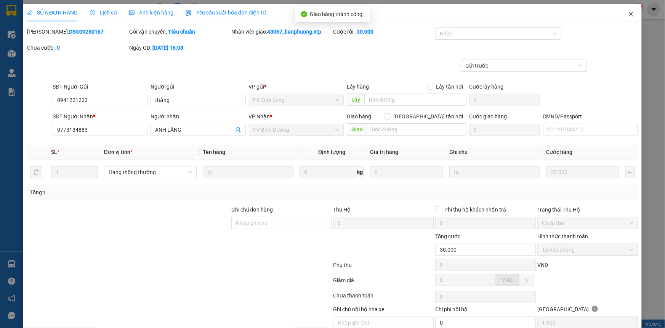
click at [628, 16] on icon "close" at bounding box center [631, 14] width 6 height 6
